Goal: Navigation & Orientation: Find specific page/section

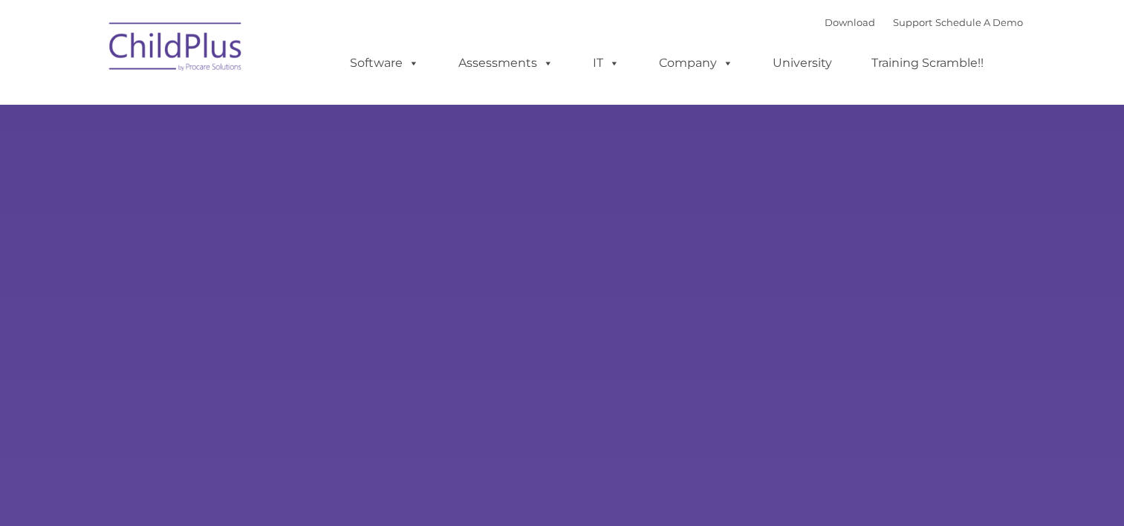
type input ""
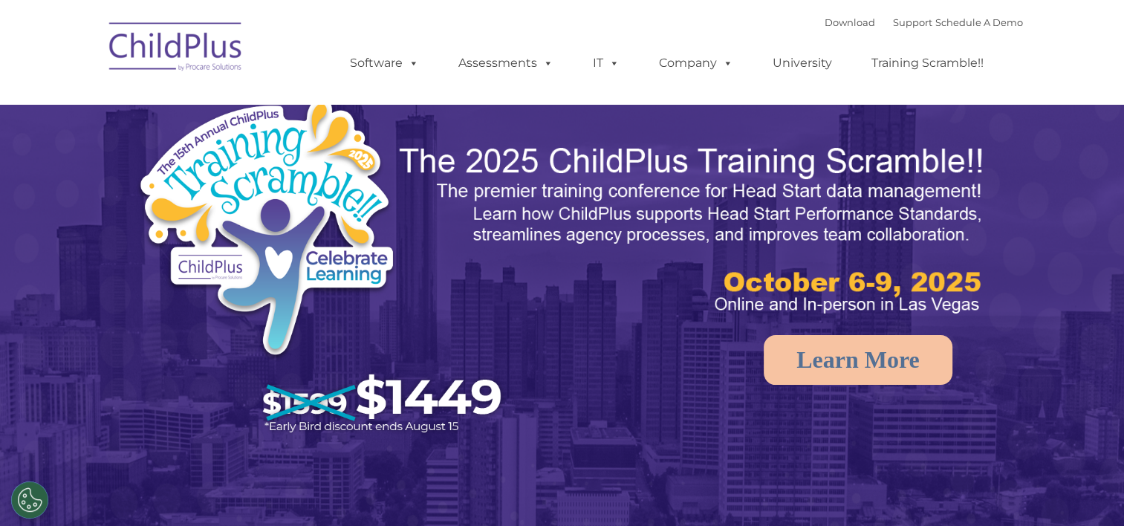
select select "MEDIUM"
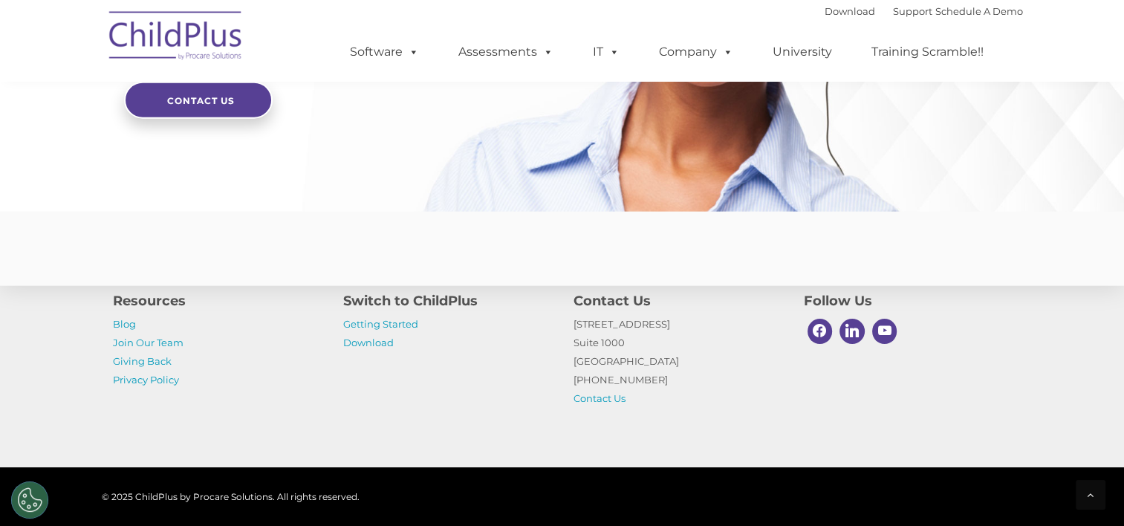
scroll to position [3679, 0]
